Goal: Information Seeking & Learning: Learn about a topic

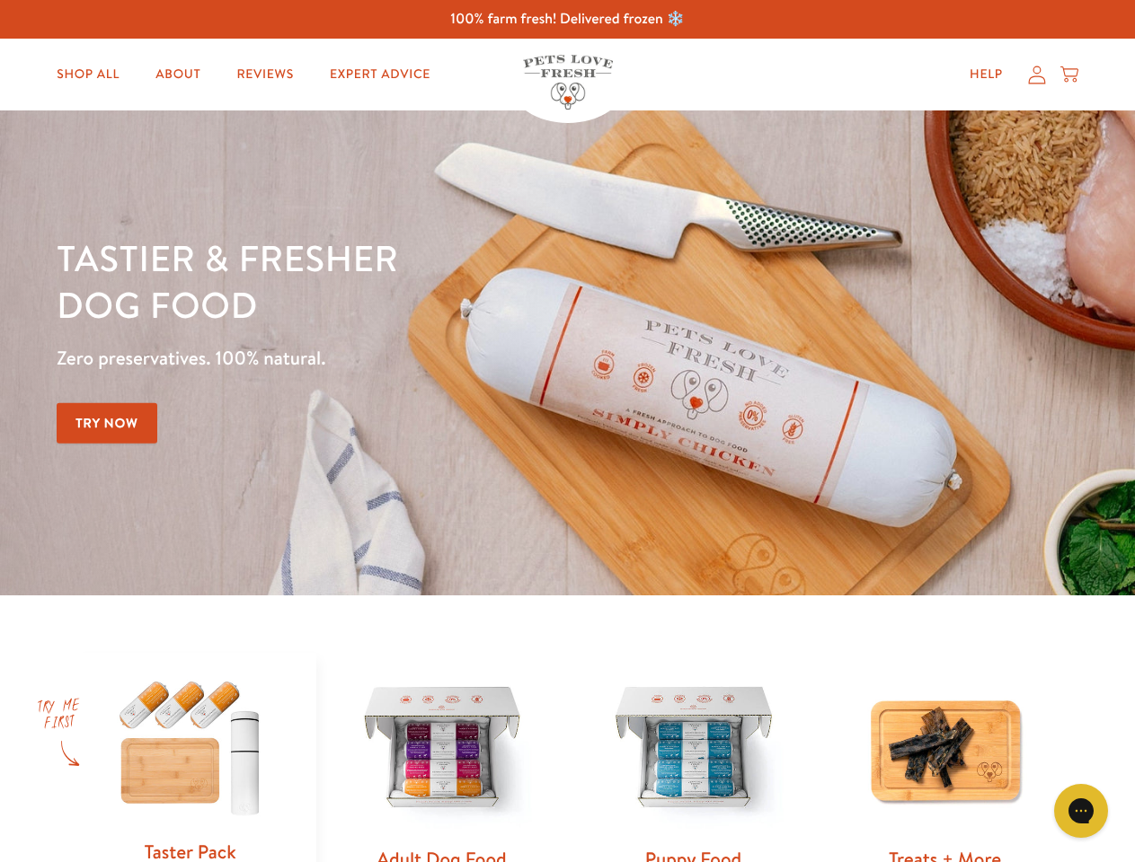
click at [567, 431] on div "Tastier & fresher dog food Zero preservatives. 100% natural. Try Now" at bounding box center [397, 352] width 681 height 237
click at [1081, 811] on icon "Gorgias live chat" at bounding box center [1080, 810] width 17 height 17
